Goal: Information Seeking & Learning: Learn about a topic

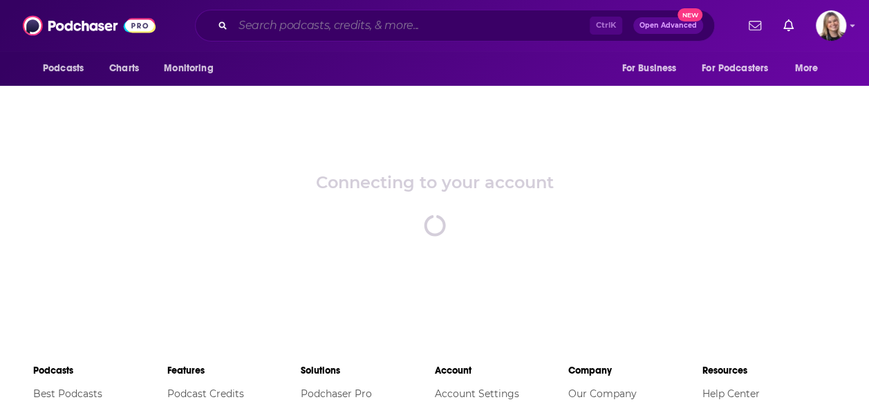
click at [402, 26] on input "Search podcasts, credits, & more..." at bounding box center [411, 26] width 357 height 22
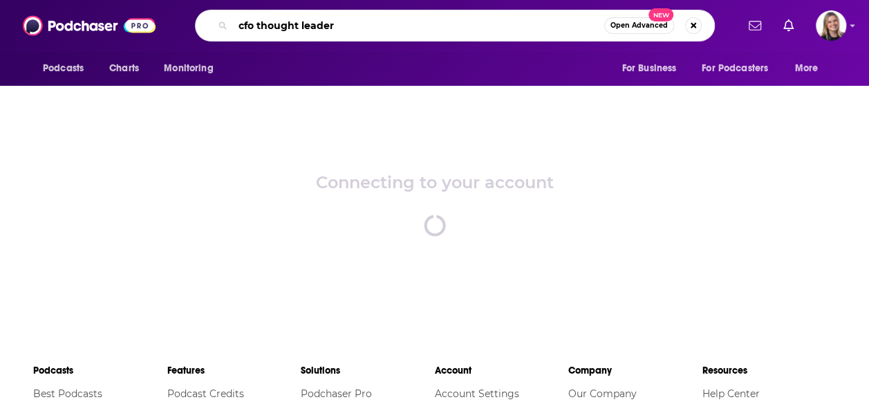
type input "cfo thought leader"
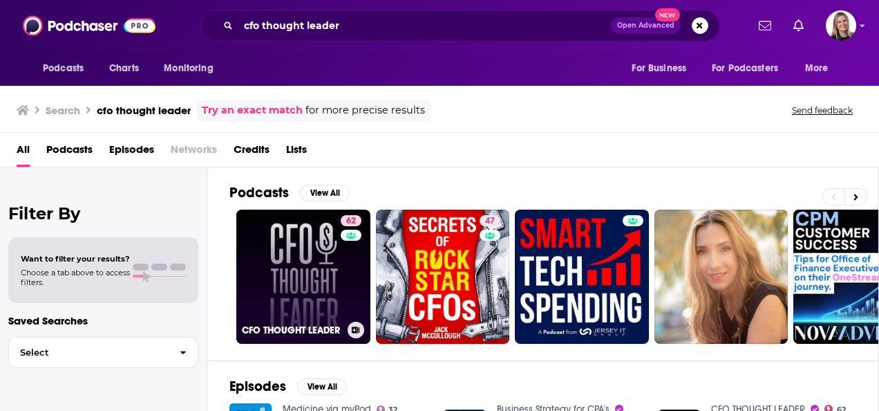
click at [312, 275] on link "62 CFO THOUGHT LEADER" at bounding box center [303, 276] width 134 height 134
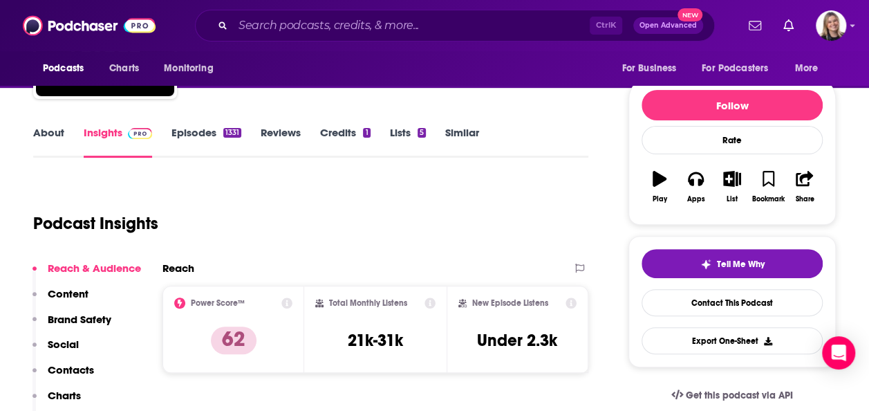
scroll to position [130, 0]
